Goal: Use online tool/utility: Utilize a website feature to perform a specific function

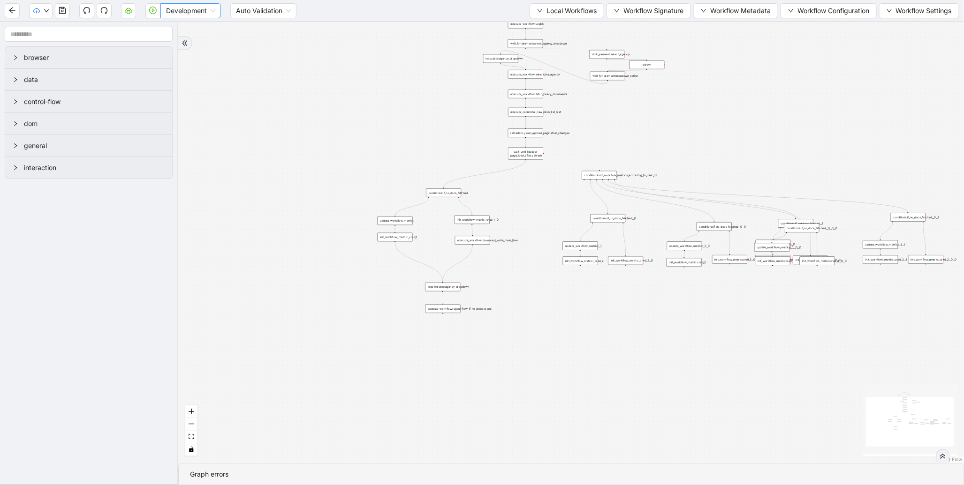
click at [214, 15] on span "Development" at bounding box center [190, 11] width 49 height 14
click at [207, 37] on div "Production" at bounding box center [190, 44] width 57 height 15
click at [153, 14] on button "button" at bounding box center [152, 10] width 15 height 15
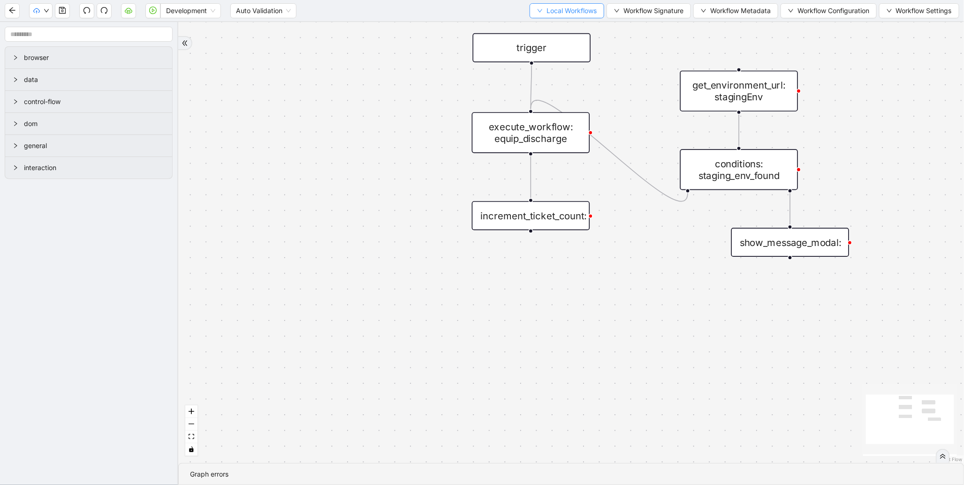
click at [546, 11] on span "Local Workflows" at bounding box center [571, 11] width 50 height 10
click at [533, 31] on span "Select" at bounding box center [562, 28] width 61 height 10
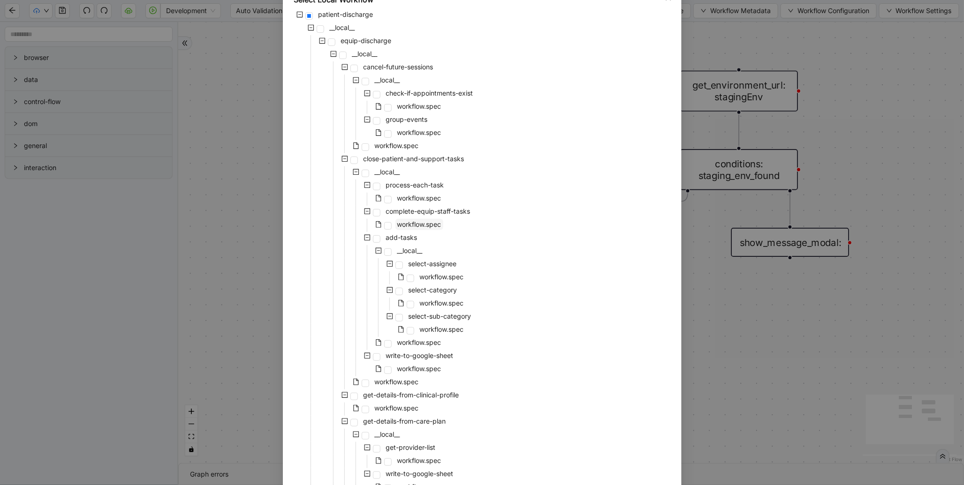
scroll to position [125, 0]
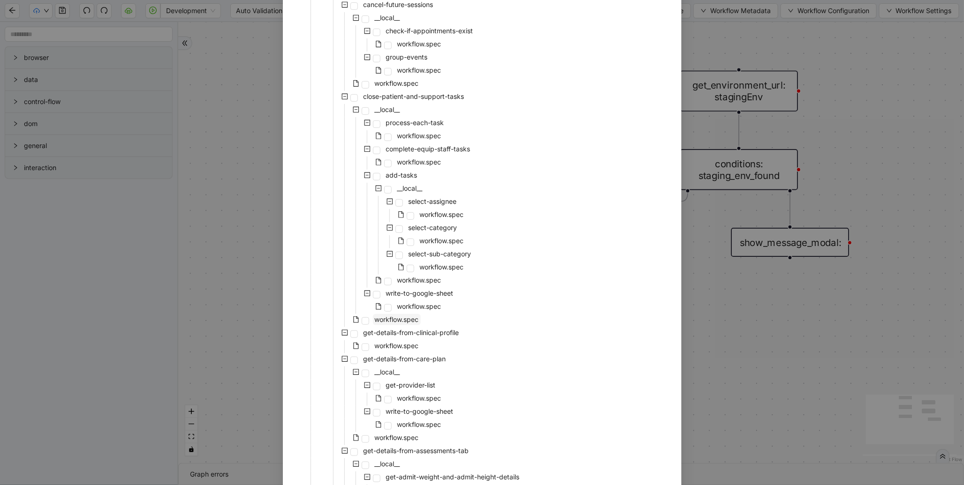
click at [375, 319] on span "workflow.spec" at bounding box center [397, 320] width 44 height 8
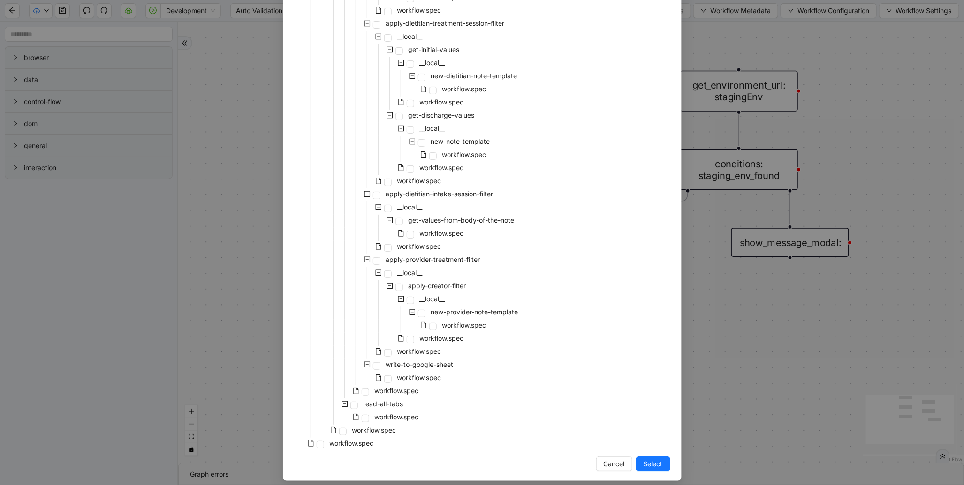
scroll to position [1766, 0]
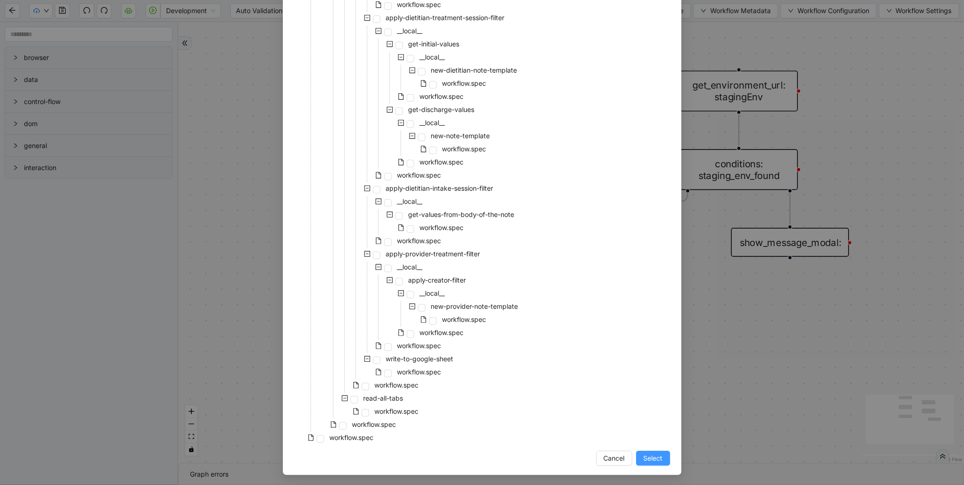
click at [652, 460] on span "Select" at bounding box center [652, 458] width 19 height 10
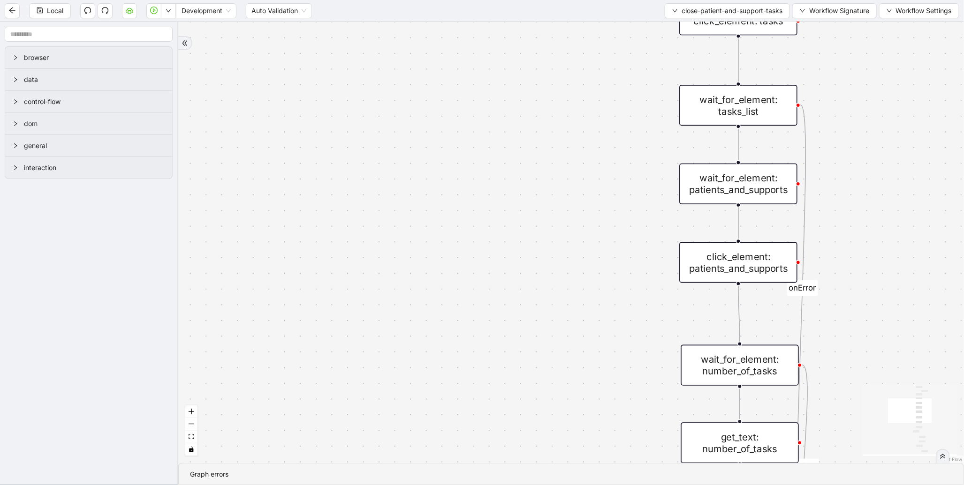
drag, startPoint x: 384, startPoint y: 387, endPoint x: 377, endPoint y: 400, distance: 13.8
click at [377, 400] on div "found_tasks fallback should_add_task fallback onError onError trigger wait_for_…" at bounding box center [571, 242] width 786 height 441
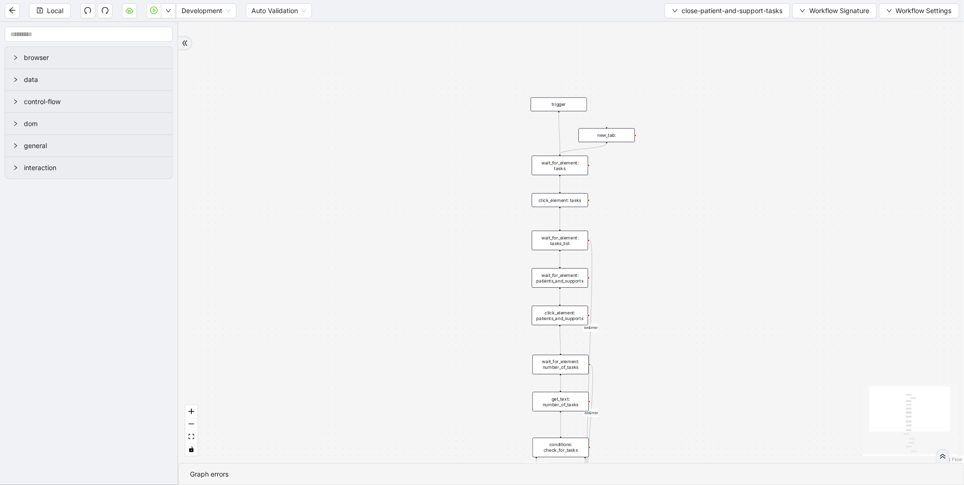
drag, startPoint x: 455, startPoint y: 277, endPoint x: 470, endPoint y: 65, distance: 212.9
click at [470, 65] on div "found_tasks fallback should_add_task fallback onError onError trigger wait_for_…" at bounding box center [571, 242] width 786 height 441
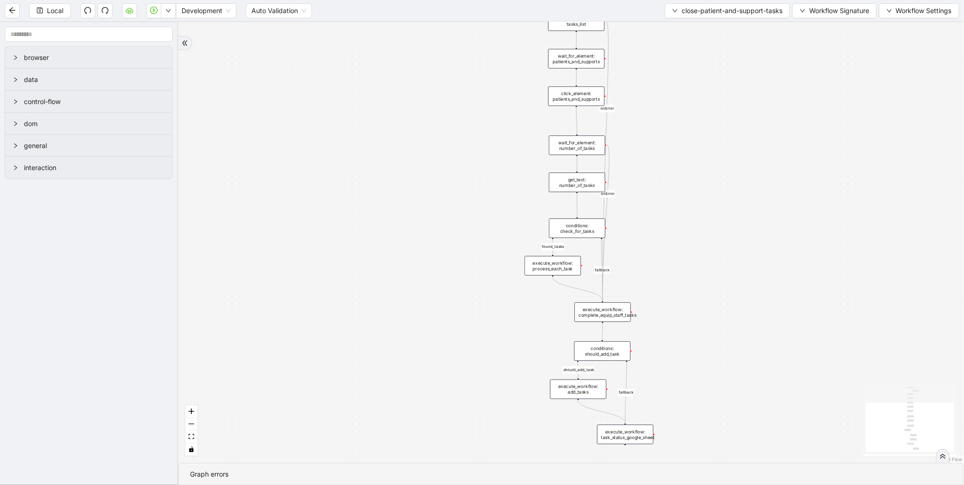
drag, startPoint x: 463, startPoint y: 276, endPoint x: 471, endPoint y: 81, distance: 194.8
click at [471, 81] on div "found_tasks fallback should_add_task fallback onError onError trigger wait_for_…" at bounding box center [571, 242] width 786 height 441
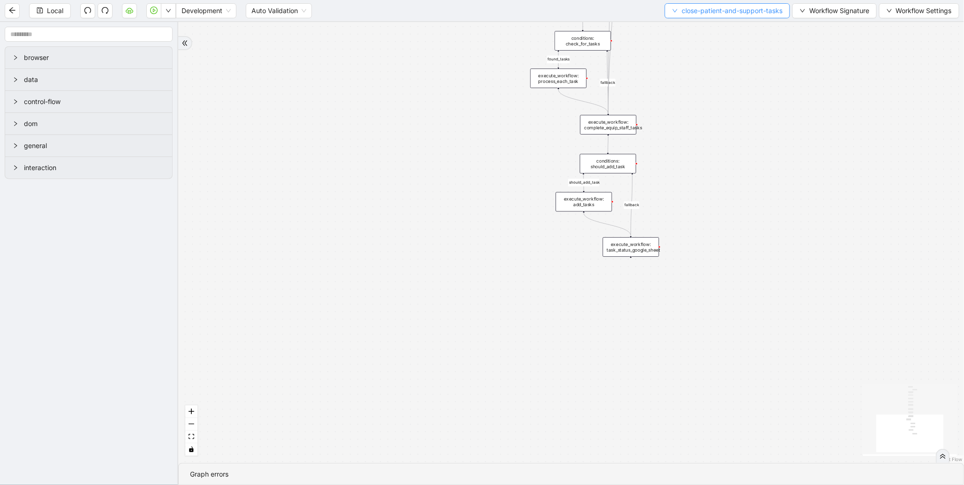
click at [705, 12] on span "close-patient-and-support-tasks" at bounding box center [731, 11] width 101 height 10
click at [683, 30] on span "Select" at bounding box center [724, 28] width 111 height 10
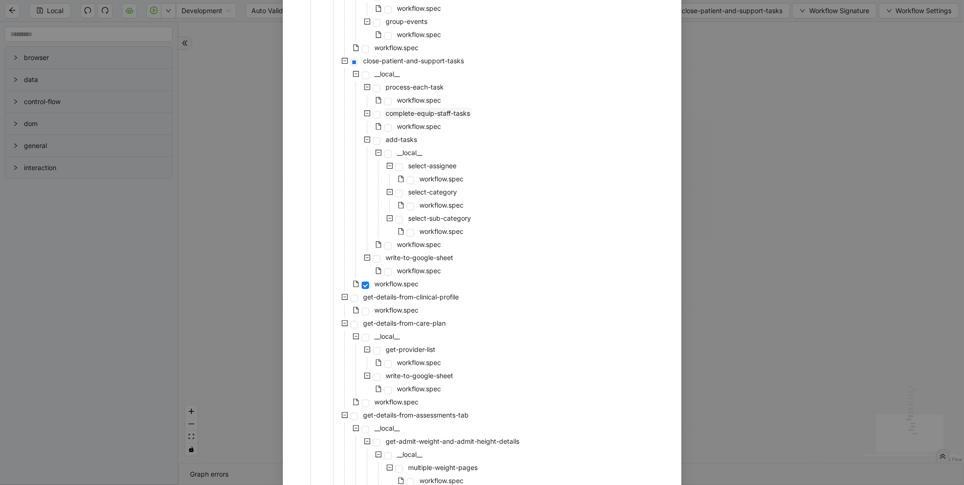
scroll to position [188, 0]
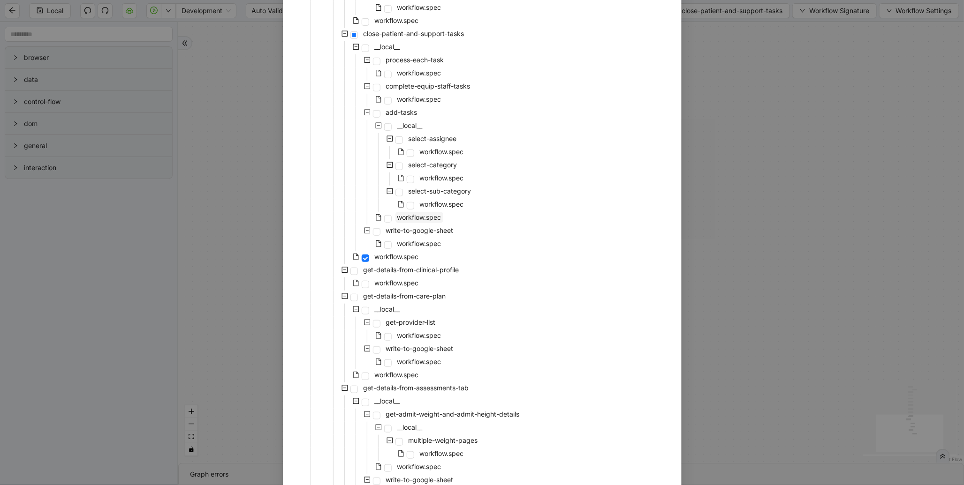
click at [406, 214] on span "workflow.spec" at bounding box center [419, 217] width 44 height 8
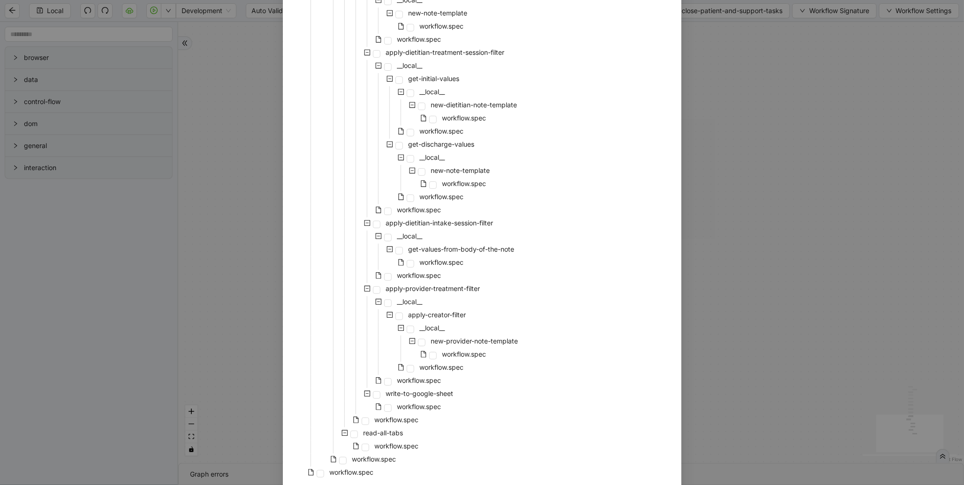
scroll to position [1766, 0]
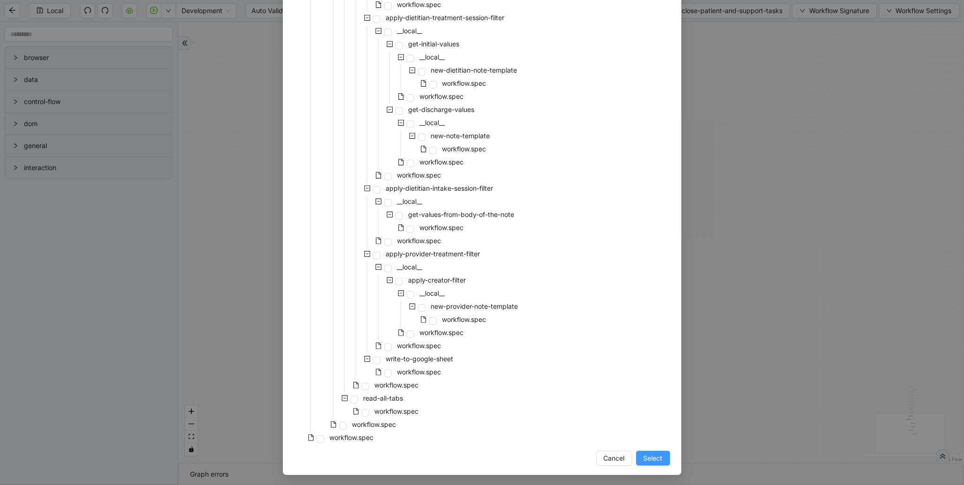
click at [659, 459] on button "Select" at bounding box center [653, 458] width 34 height 15
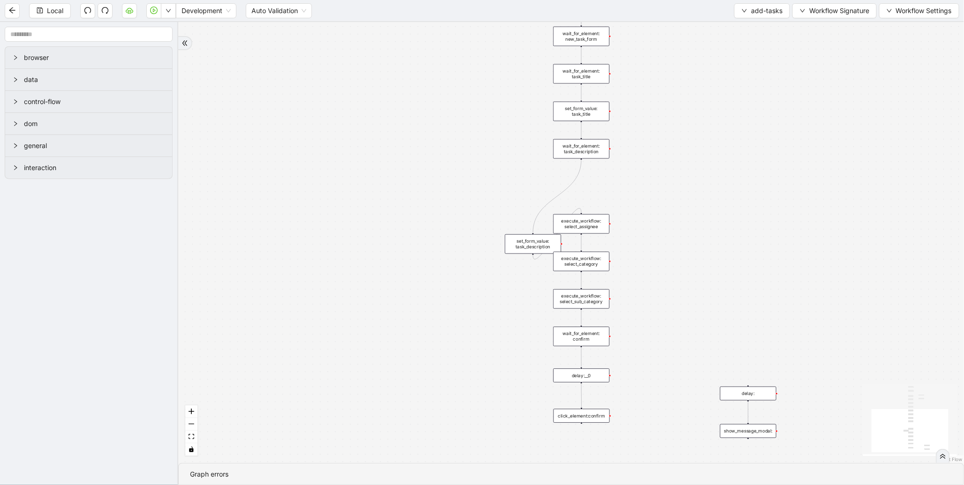
drag, startPoint x: 522, startPoint y: 238, endPoint x: 471, endPoint y: 386, distance: 157.2
click at [505, 254] on div "set_form_value: task_description" at bounding box center [533, 244] width 56 height 20
drag, startPoint x: 480, startPoint y: 390, endPoint x: 574, endPoint y: 185, distance: 224.8
click at [574, 185] on div "set_form_value: task_description" at bounding box center [576, 183] width 56 height 20
drag, startPoint x: 498, startPoint y: 180, endPoint x: 386, endPoint y: 313, distance: 173.5
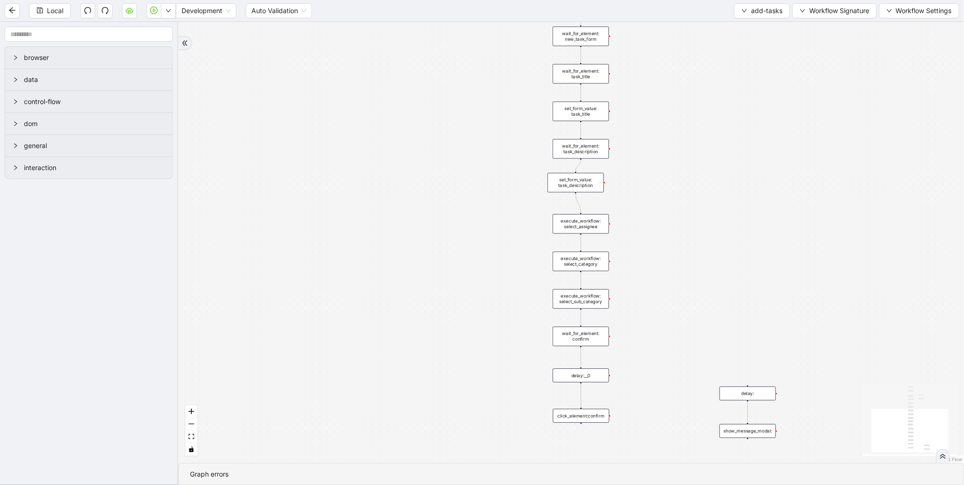
click at [386, 313] on div "trigger wait_for_element: actions_icon click_element: actions_icon wait_for_ele…" at bounding box center [571, 242] width 786 height 441
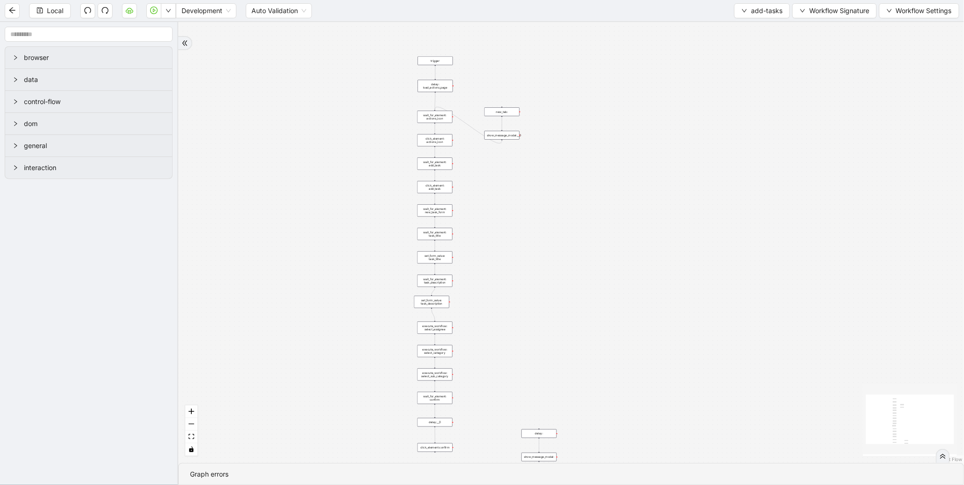
drag, startPoint x: 681, startPoint y: 317, endPoint x: 667, endPoint y: 130, distance: 187.2
click at [667, 132] on div "trigger wait_for_element: actions_icon click_element: actions_icon wait_for_ele…" at bounding box center [571, 242] width 786 height 441
click at [741, 8] on icon "down" at bounding box center [744, 11] width 6 height 6
click at [739, 31] on li "Select" at bounding box center [760, 28] width 52 height 15
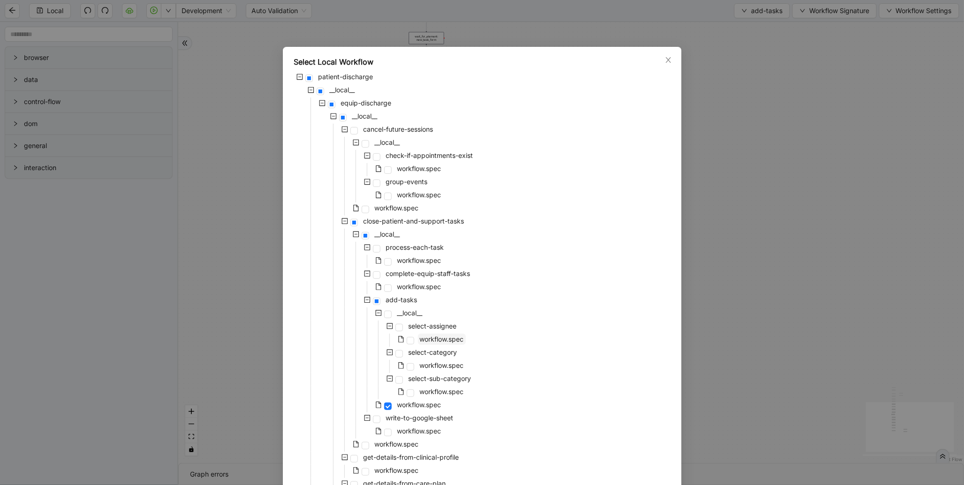
click at [441, 335] on span "workflow.spec" at bounding box center [442, 339] width 44 height 8
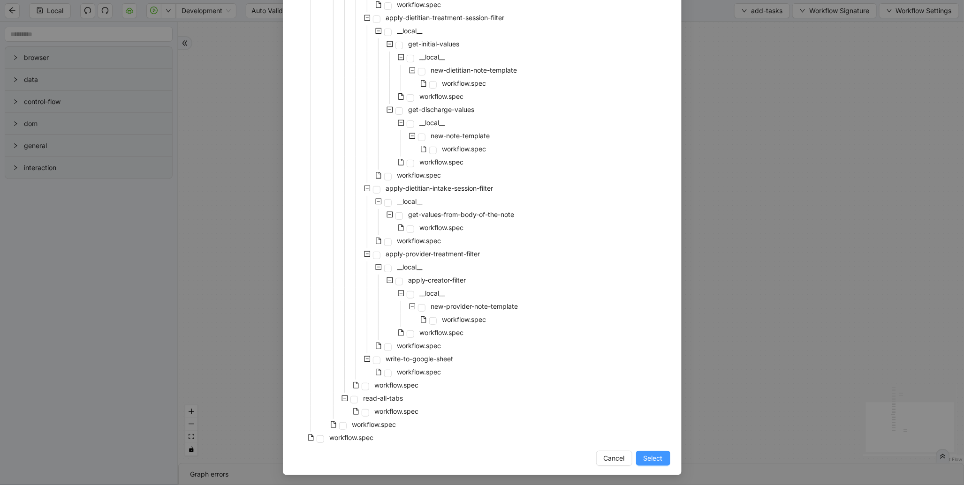
click at [652, 458] on span "Select" at bounding box center [652, 458] width 19 height 10
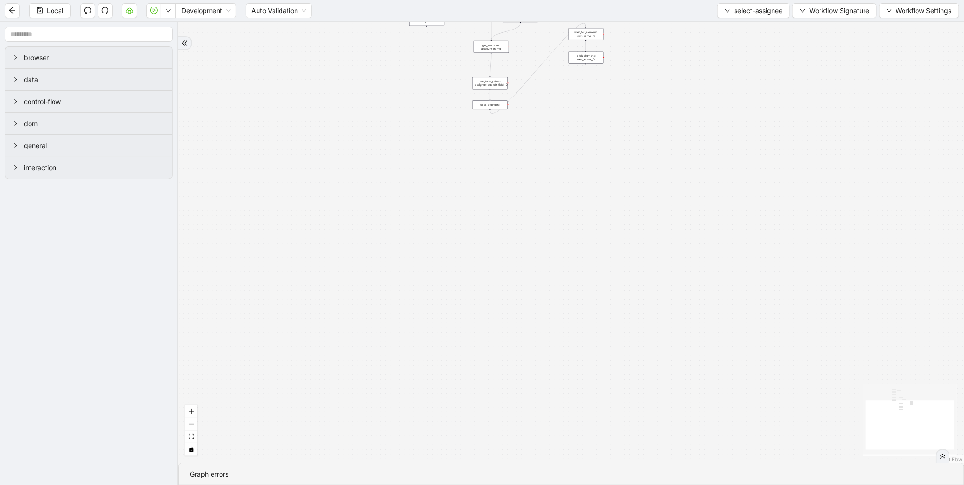
drag, startPoint x: 648, startPoint y: 249, endPoint x: 629, endPoint y: 459, distance: 210.5
click at [629, 459] on div "onError trigger wait_for_element: own_name click_element: own_name wait_for_ele…" at bounding box center [571, 242] width 786 height 441
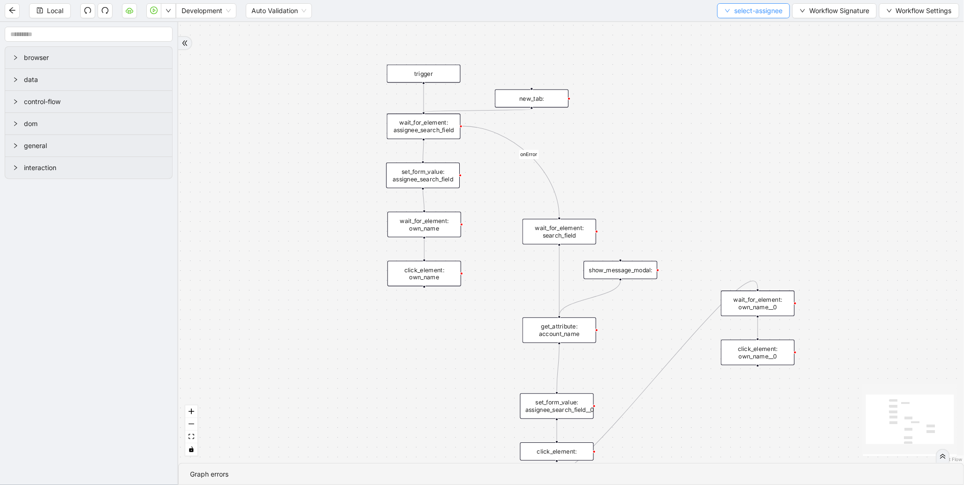
click at [758, 13] on span "select-assignee" at bounding box center [758, 11] width 48 height 10
click at [743, 30] on span "Select" at bounding box center [751, 28] width 59 height 10
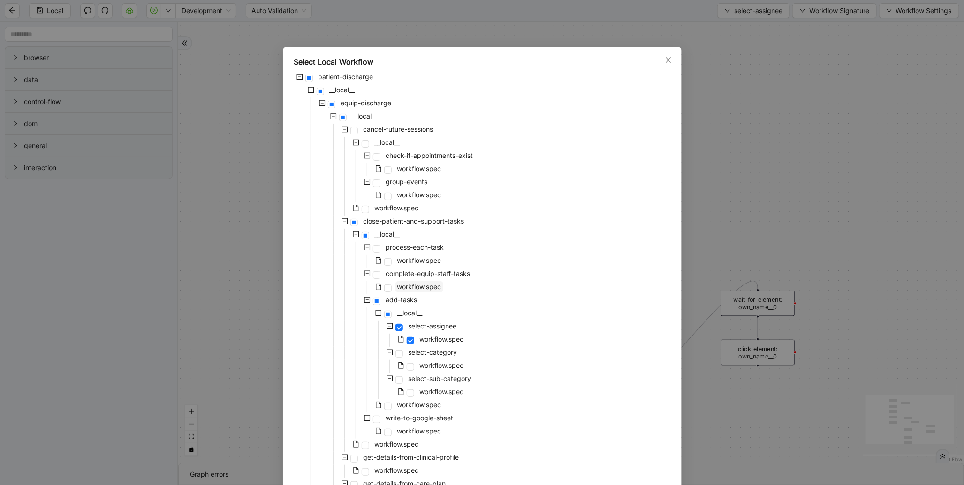
click at [416, 287] on span "workflow.spec" at bounding box center [419, 287] width 44 height 8
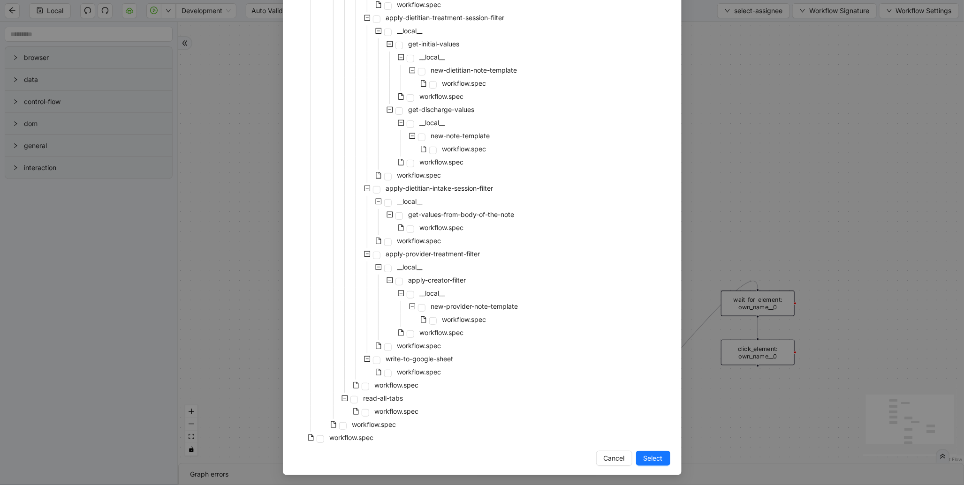
drag, startPoint x: 642, startPoint y: 461, endPoint x: 667, endPoint y: 453, distance: 26.5
click at [643, 460] on span "Select" at bounding box center [652, 458] width 19 height 10
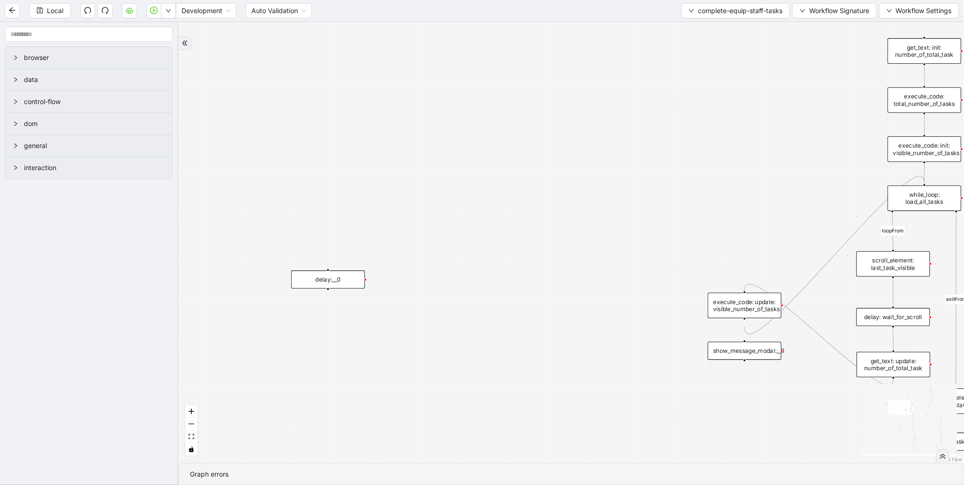
drag, startPoint x: 530, startPoint y: 260, endPoint x: 361, endPoint y: 293, distance: 172.5
click at [398, 282] on div "loopFrom exitFrom valid_status fallback status_not_in_progress has_onboarding_t…" at bounding box center [571, 242] width 786 height 441
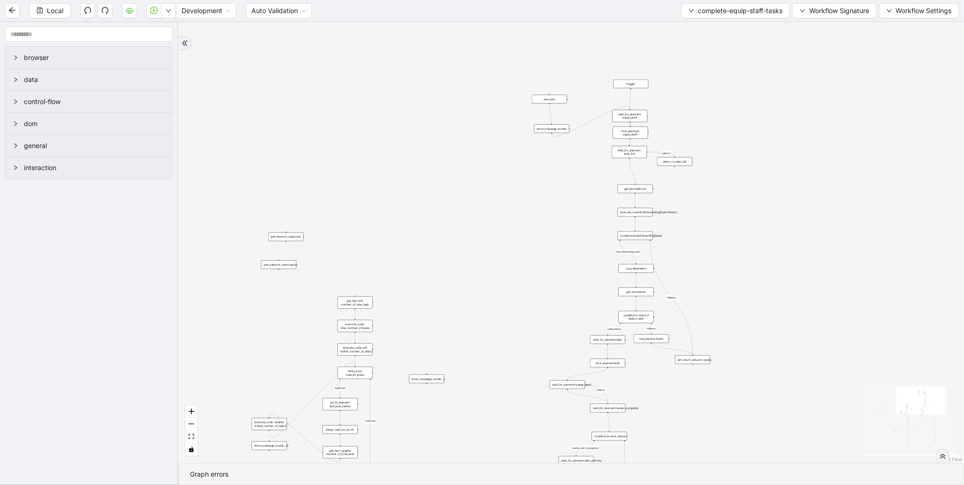
drag, startPoint x: 829, startPoint y: 121, endPoint x: 496, endPoint y: 249, distance: 356.6
click at [503, 245] on div "loopFrom exitFrom valid_status fallback status_not_in_progress has_onboarding_t…" at bounding box center [571, 242] width 786 height 441
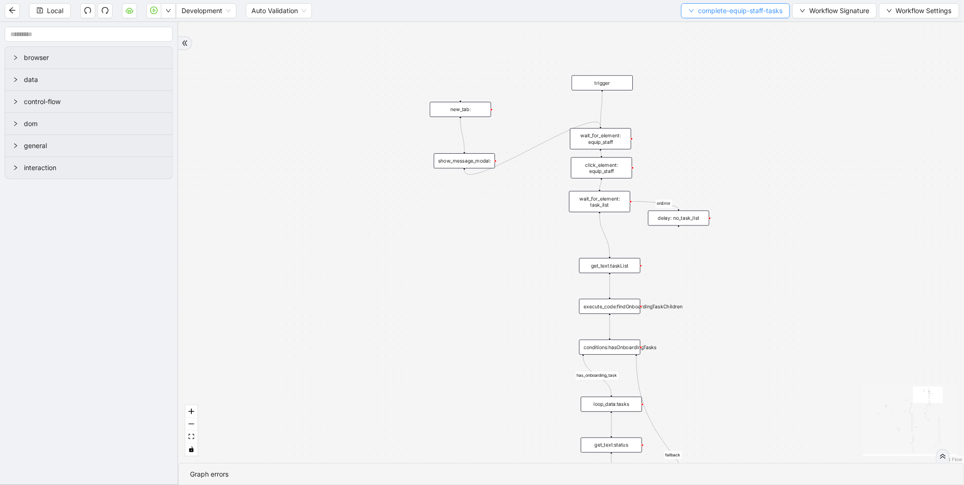
click at [719, 14] on span "complete-equip-staff-tasks" at bounding box center [740, 11] width 84 height 10
click at [710, 25] on span "Select" at bounding box center [733, 28] width 95 height 10
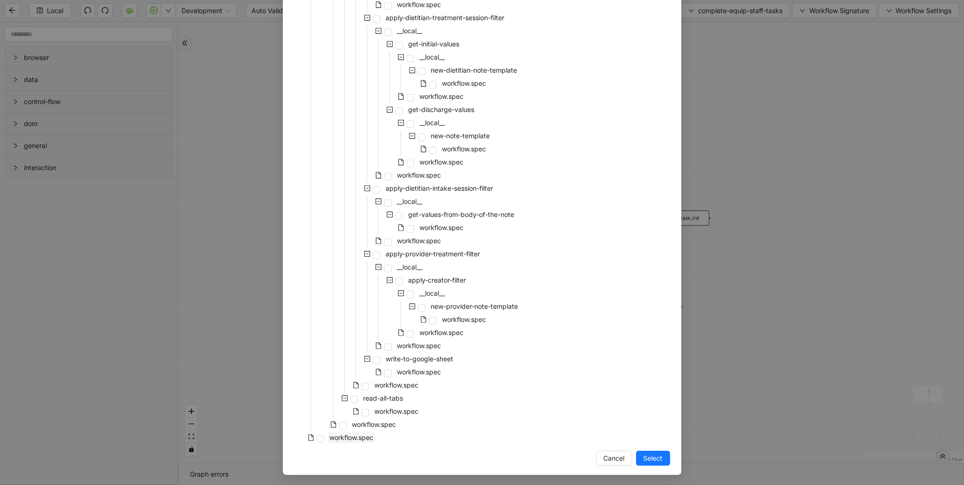
click at [363, 435] on span "workflow.spec" at bounding box center [352, 438] width 44 height 8
click at [646, 451] on button "Select" at bounding box center [653, 458] width 34 height 15
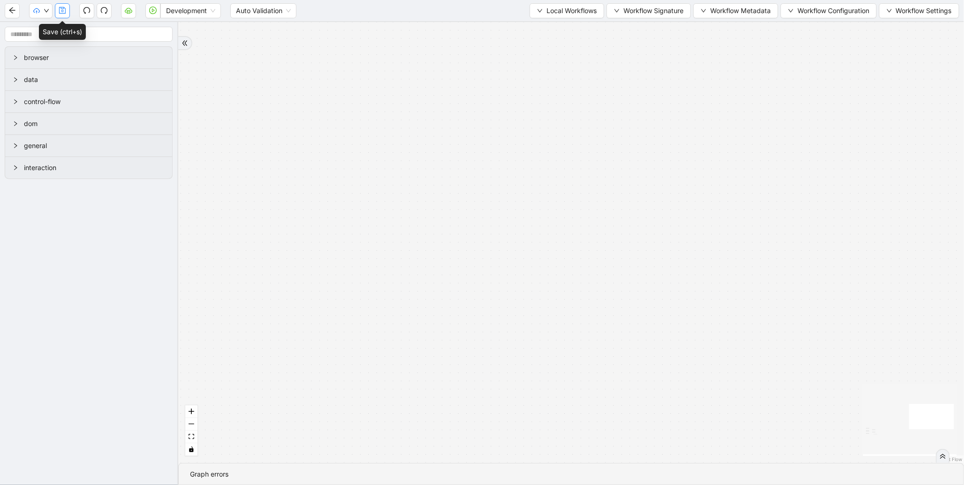
click at [55, 12] on button "button" at bounding box center [62, 10] width 15 height 15
click at [37, 30] on span "Dev: Update Needed" at bounding box center [70, 28] width 68 height 10
click at [50, 47] on span "Prod: Update Needed" at bounding box center [70, 43] width 68 height 10
